Goal: Information Seeking & Learning: Learn about a topic

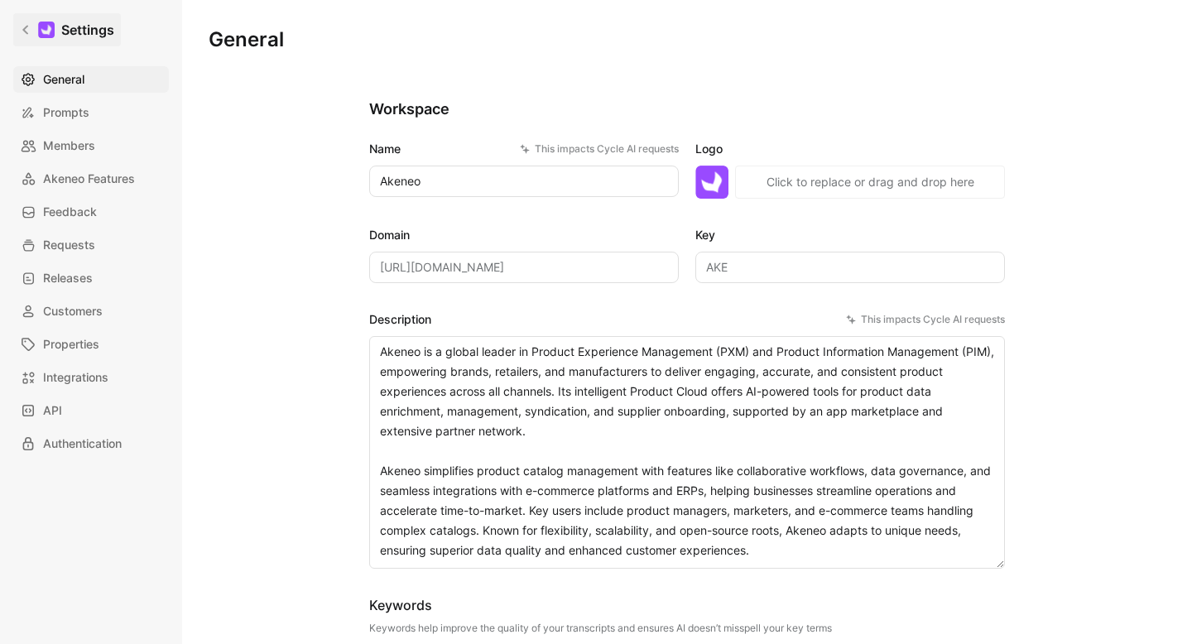
click at [47, 25] on div at bounding box center [46, 30] width 17 height 17
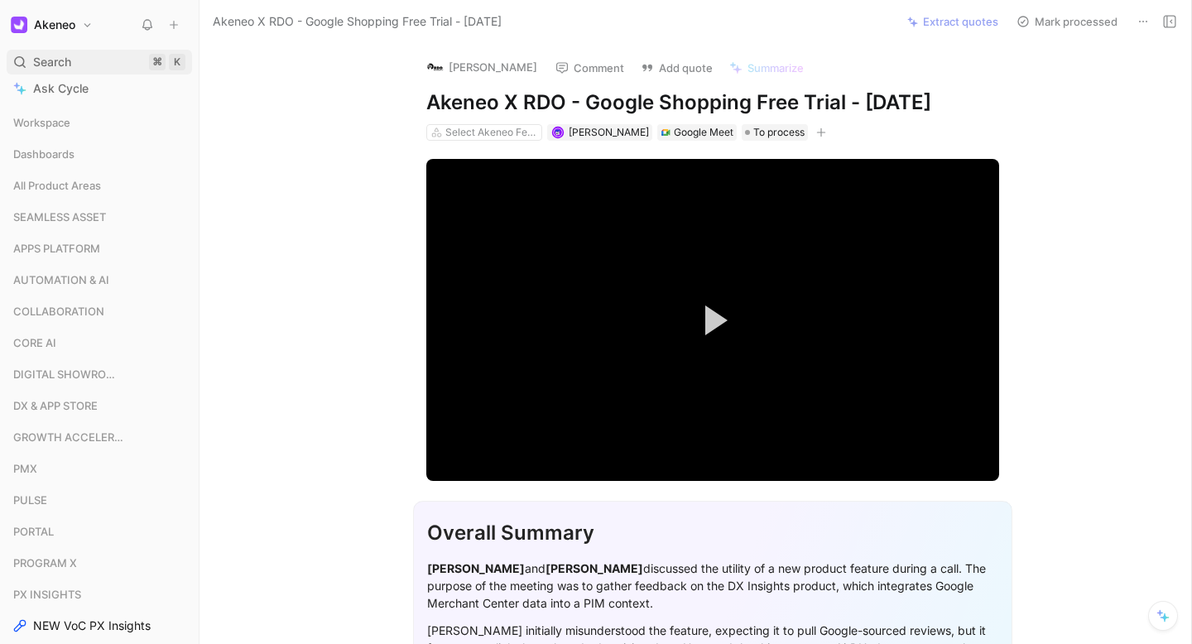
click at [89, 57] on div "Search ⌘ K" at bounding box center [99, 62] width 185 height 25
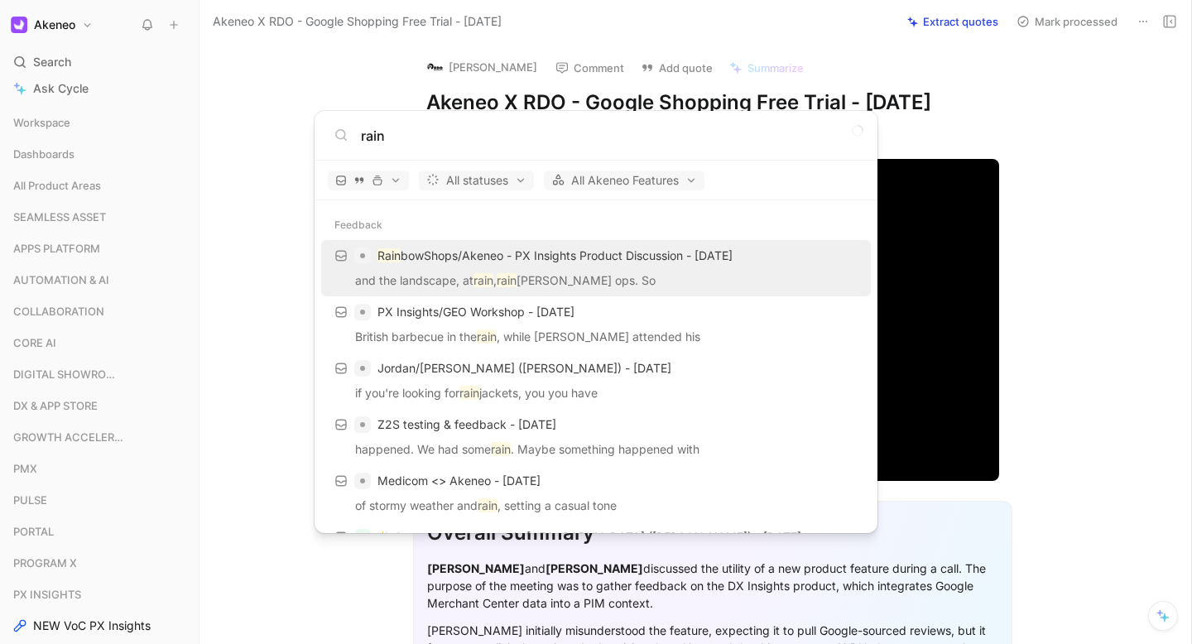
type input "rain"
click at [564, 286] on p "and the landscape, at rain , rain [PERSON_NAME] ops. So" at bounding box center [596, 283] width 540 height 25
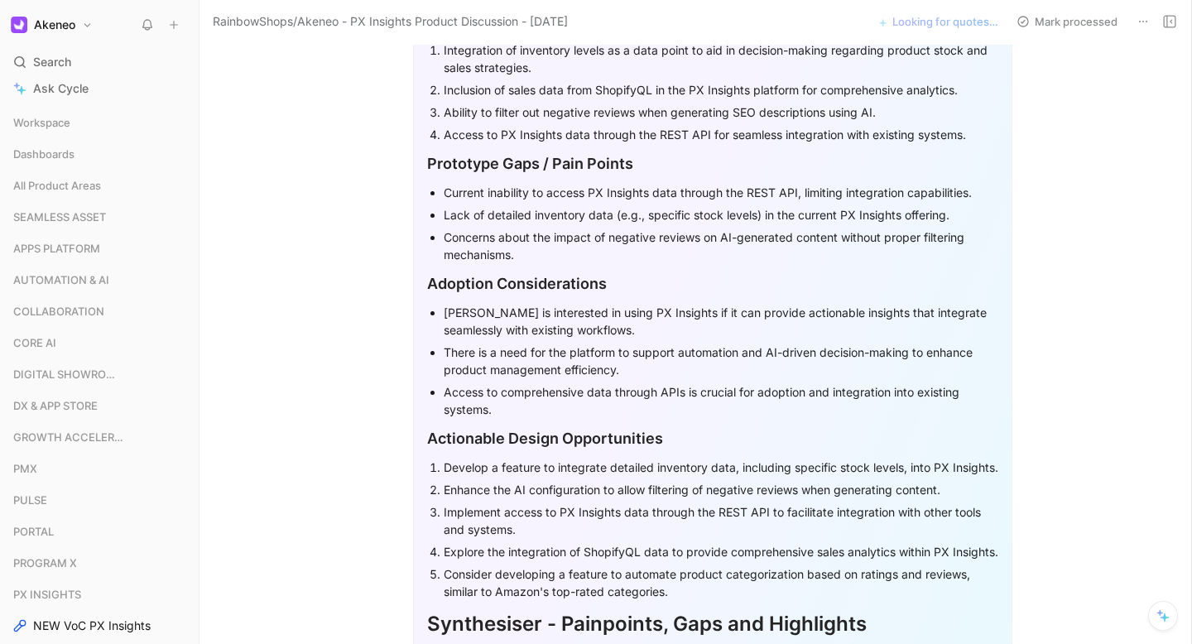
scroll to position [772, 0]
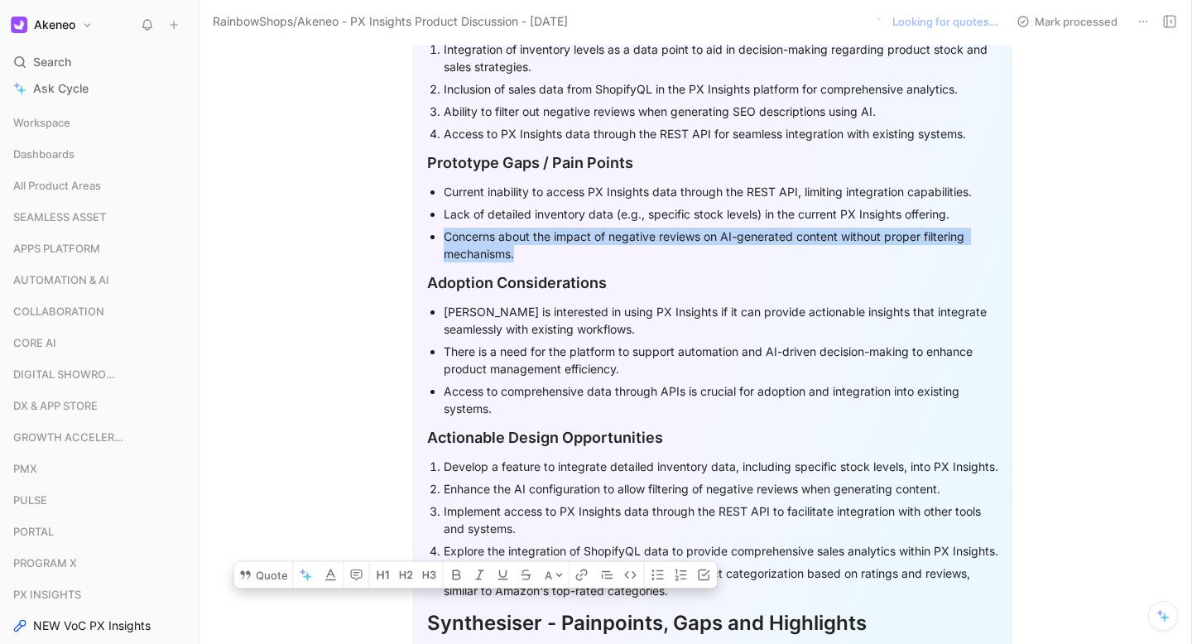
drag, startPoint x: 541, startPoint y: 257, endPoint x: 431, endPoint y: 243, distance: 110.9
click at [444, 243] on li "Concerns about the impact of negative reviews on AI-generated content without p…" at bounding box center [721, 245] width 555 height 40
copy div "Concerns about the impact of negative reviews on AI-generated content without p…"
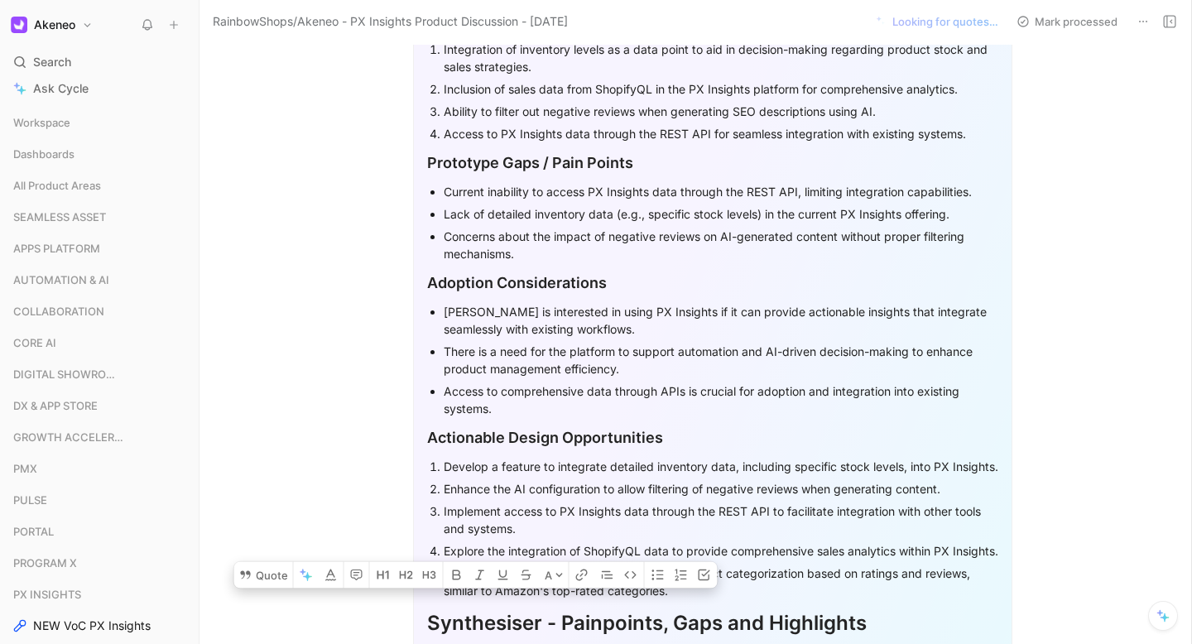
click at [652, 117] on div "Ability to filter out negative reviews when generating SEO descriptions using A…" at bounding box center [721, 111] width 555 height 17
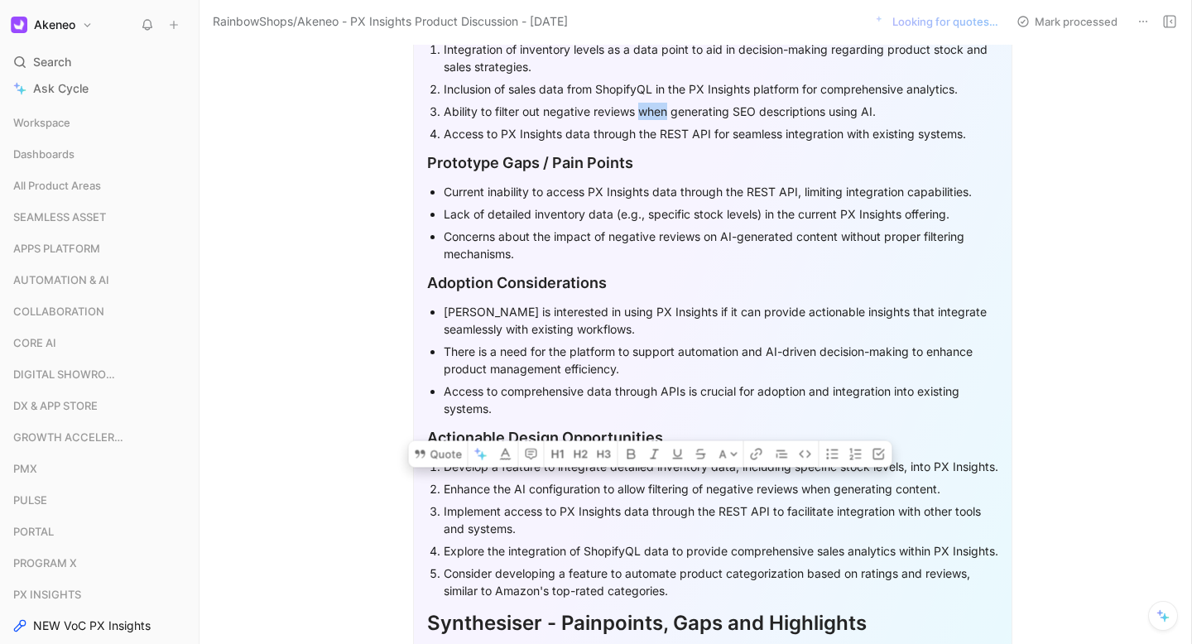
click at [652, 117] on div "Ability to filter out negative reviews when generating SEO descriptions using A…" at bounding box center [721, 111] width 555 height 17
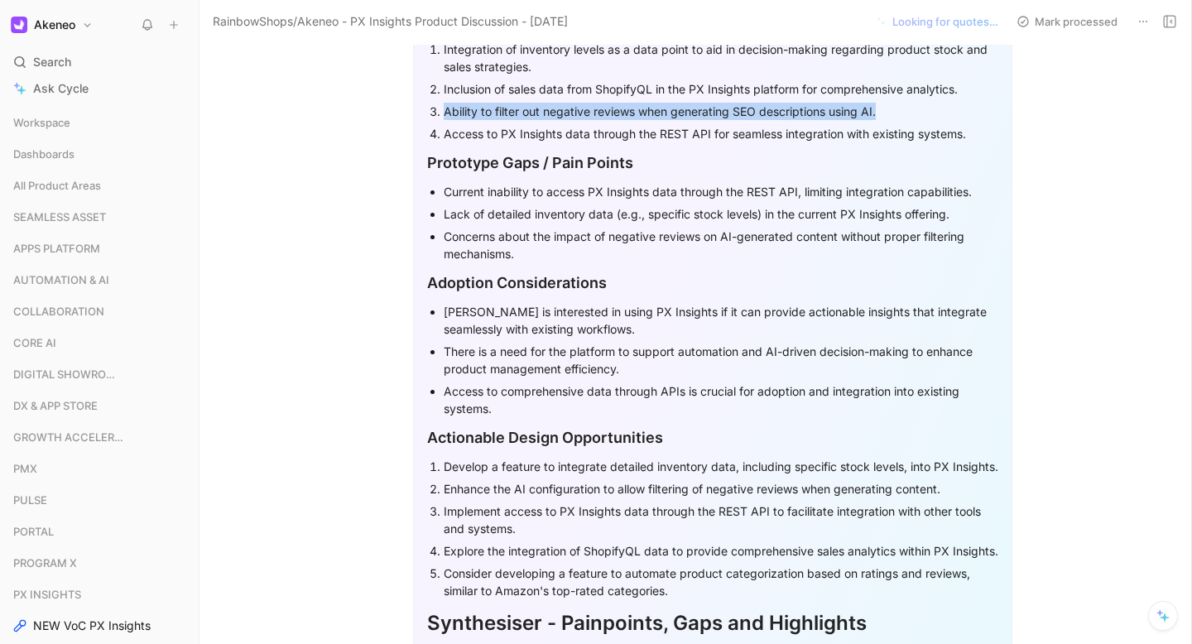
click at [652, 117] on div "Ability to filter out negative reviews when generating SEO descriptions using A…" at bounding box center [721, 111] width 555 height 17
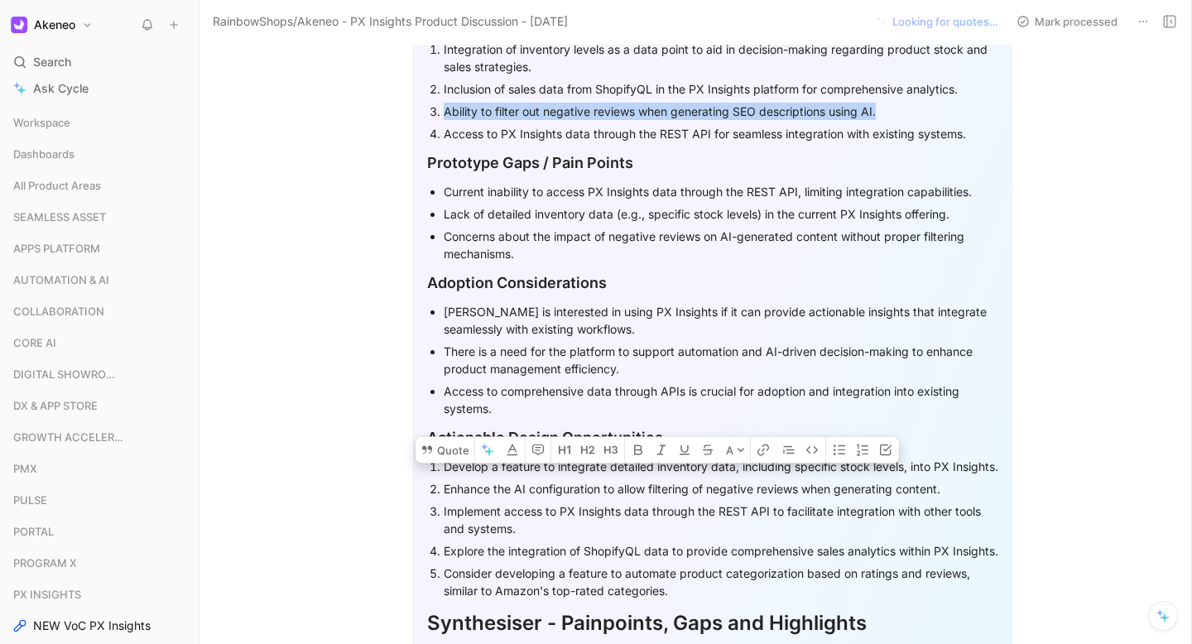
copy div "Ability to filter out negative reviews when generating SEO descriptions using A…"
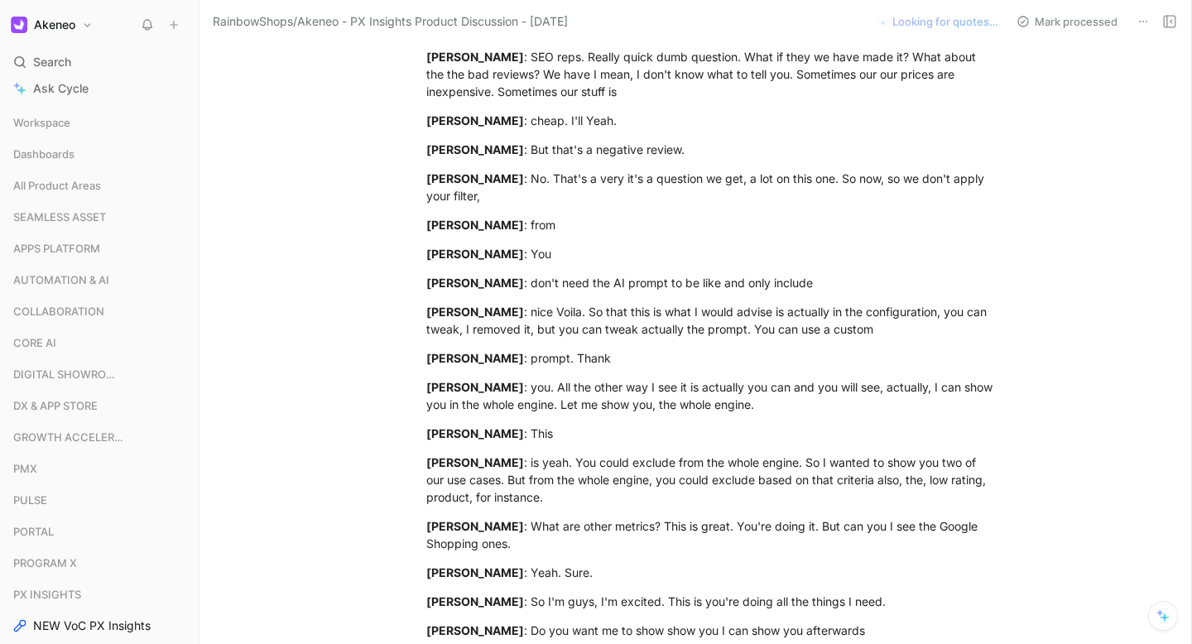
scroll to position [11943, 0]
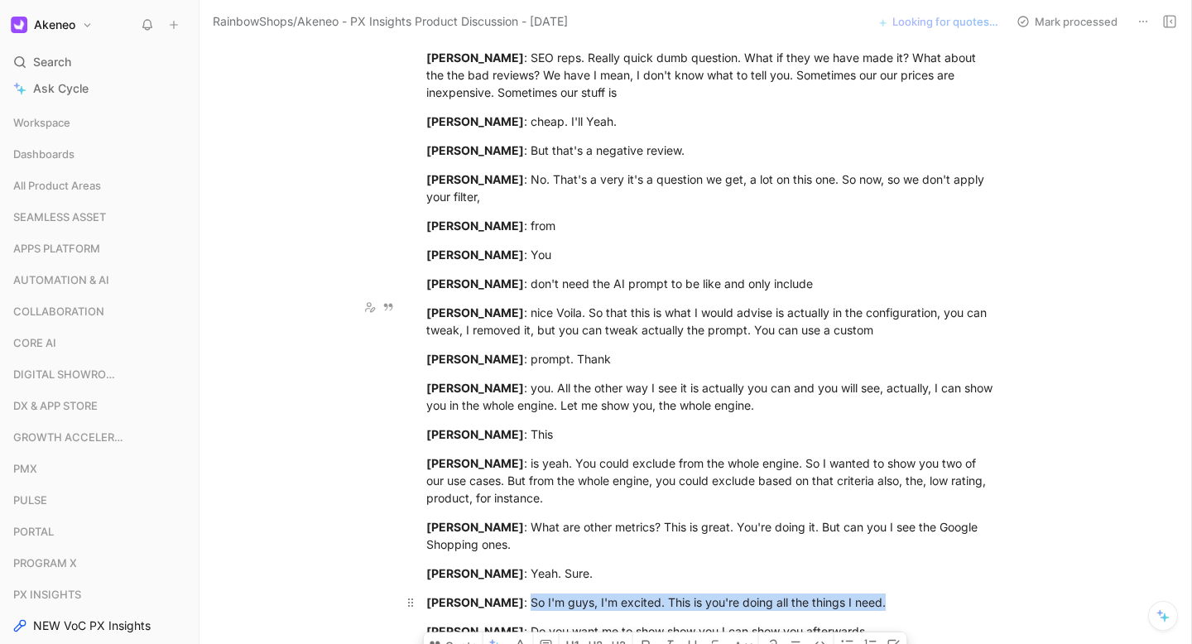
drag, startPoint x: 862, startPoint y: 314, endPoint x: 485, endPoint y: 310, distance: 376.7
click at [485, 594] on div "[PERSON_NAME] : So I'm guys, I'm excited. This is you're doing all the things I…" at bounding box center [712, 602] width 573 height 17
drag, startPoint x: 847, startPoint y: 309, endPoint x: 556, endPoint y: 306, distance: 290.6
click at [556, 594] on div "[PERSON_NAME] : So I'm guys, I'm excited. This is you're doing all the things I…" at bounding box center [712, 602] width 573 height 17
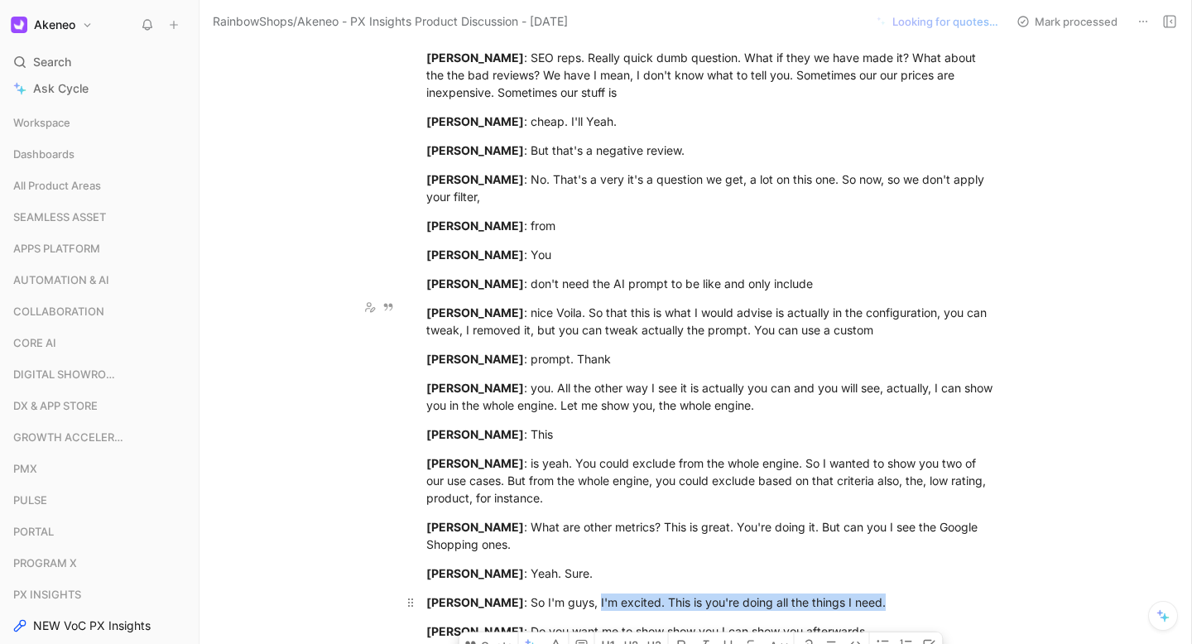
copy div "I'm excited. This is you're doing all the things I need."
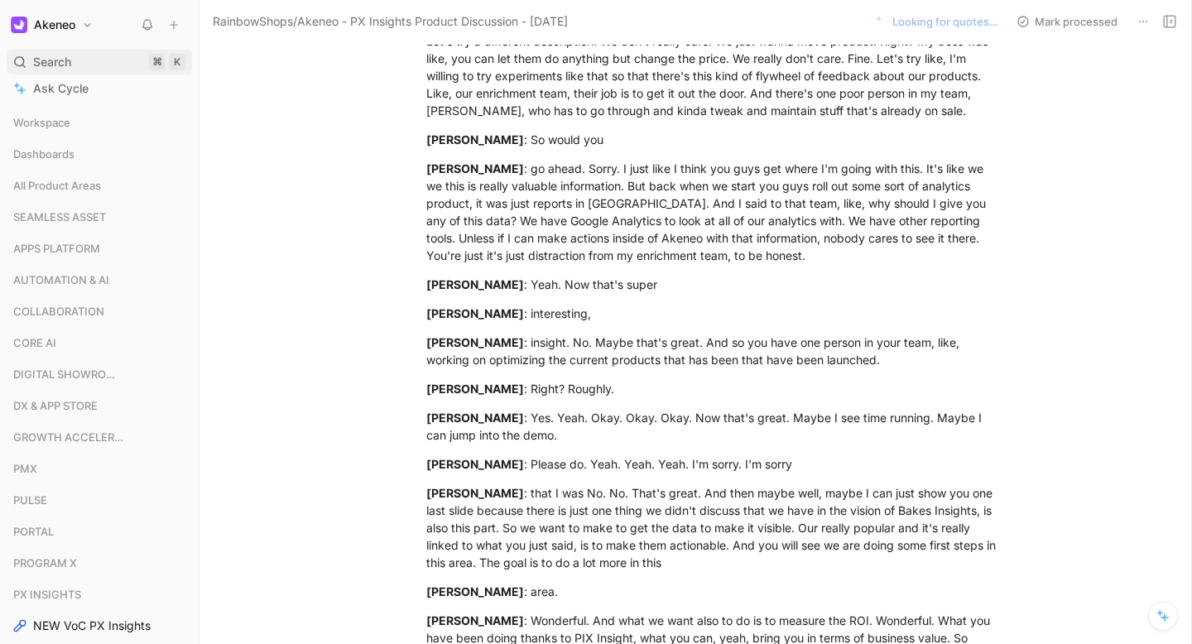
scroll to position [9486, 0]
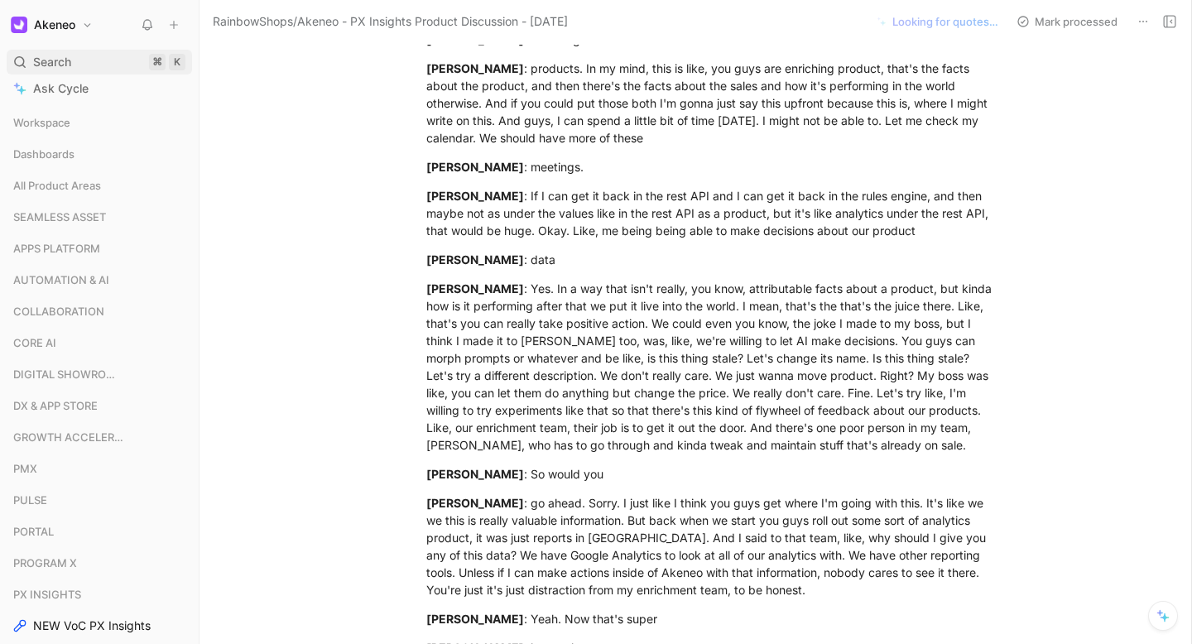
click at [142, 54] on div "Search ⌘ K" at bounding box center [99, 62] width 185 height 25
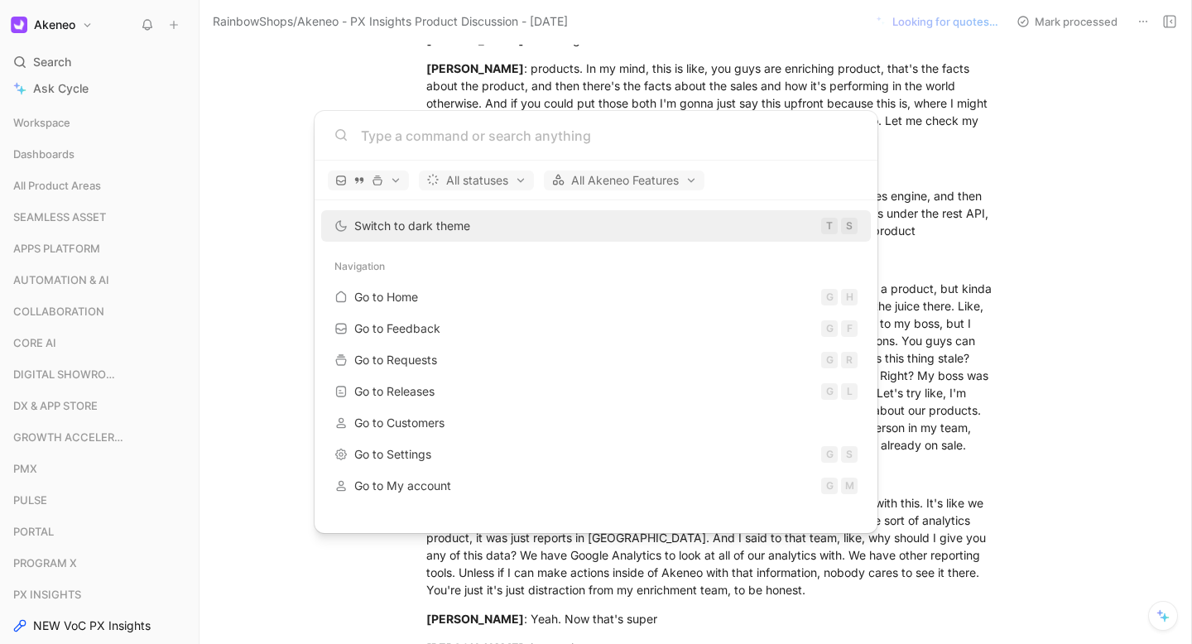
click at [484, 139] on input at bounding box center [609, 136] width 497 height 20
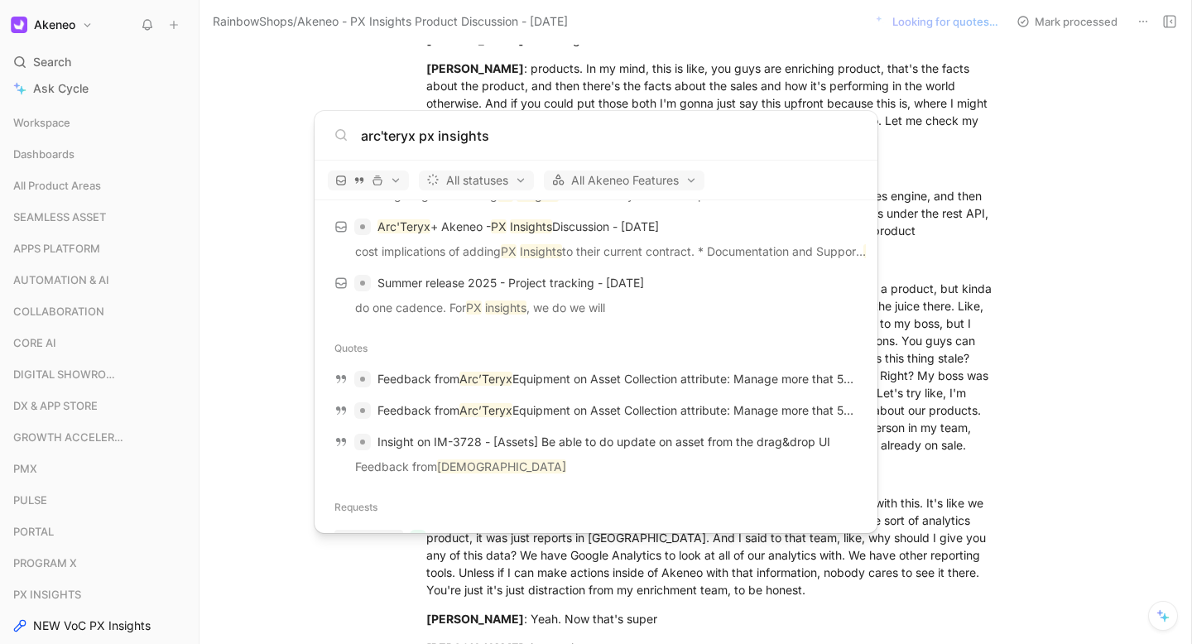
scroll to position [0, 0]
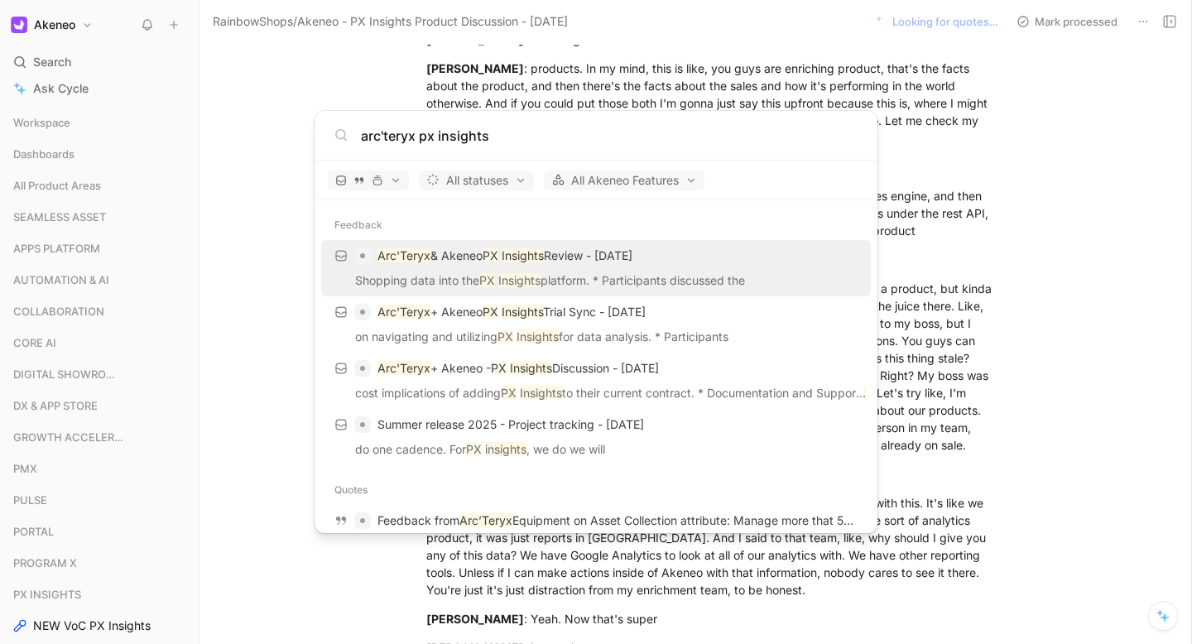
click at [490, 137] on input "arc'teryx px insights" at bounding box center [609, 136] width 497 height 20
drag, startPoint x: 492, startPoint y: 138, endPoint x: 417, endPoint y: 138, distance: 74.5
click at [417, 138] on input "arc'teryx px insights" at bounding box center [609, 136] width 497 height 20
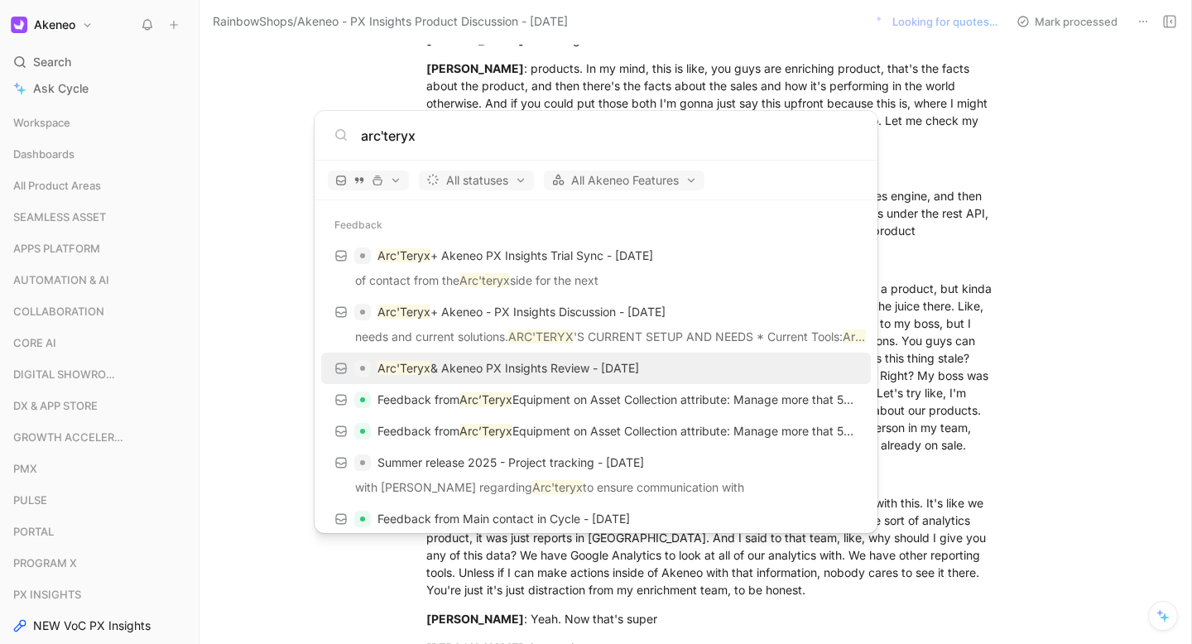
type input "arc'teryx"
click at [482, 373] on p "Arc'Teryx & [PERSON_NAME] PX Insights Review - [DATE]" at bounding box center [509, 368] width 262 height 20
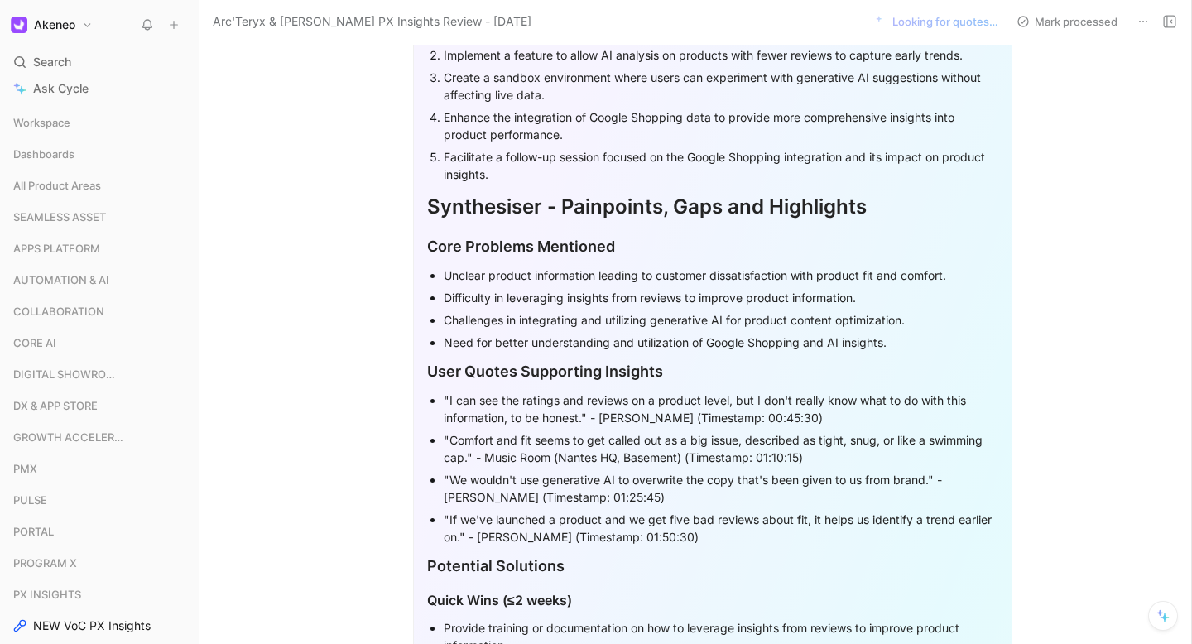
scroll to position [1133, 0]
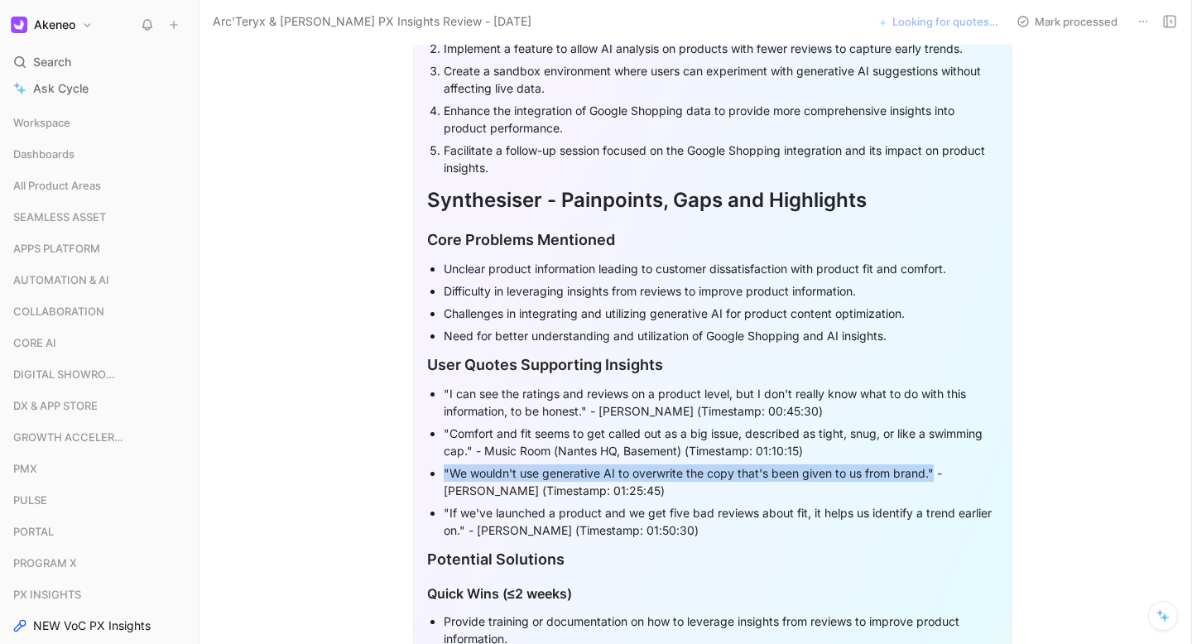
drag, startPoint x: 931, startPoint y: 474, endPoint x: 438, endPoint y: 474, distance: 492.6
click at [438, 474] on ul ""I can see the ratings and reviews on a product level, but I don't really know …" at bounding box center [712, 462] width 571 height 159
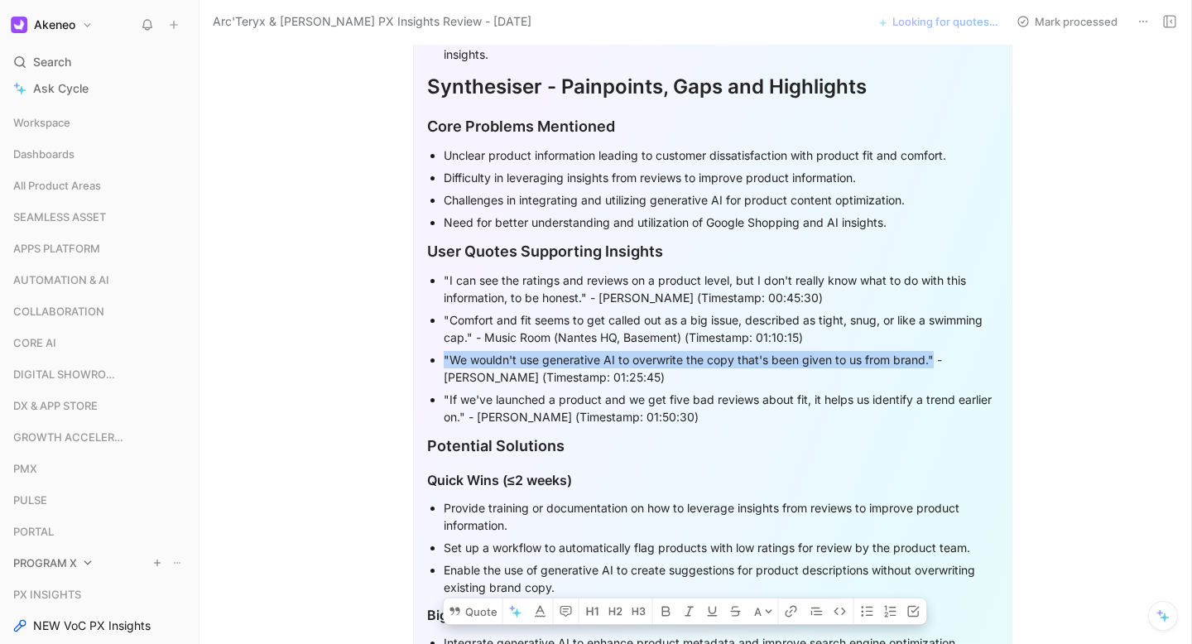
scroll to position [876, 0]
